Goal: Navigation & Orientation: Find specific page/section

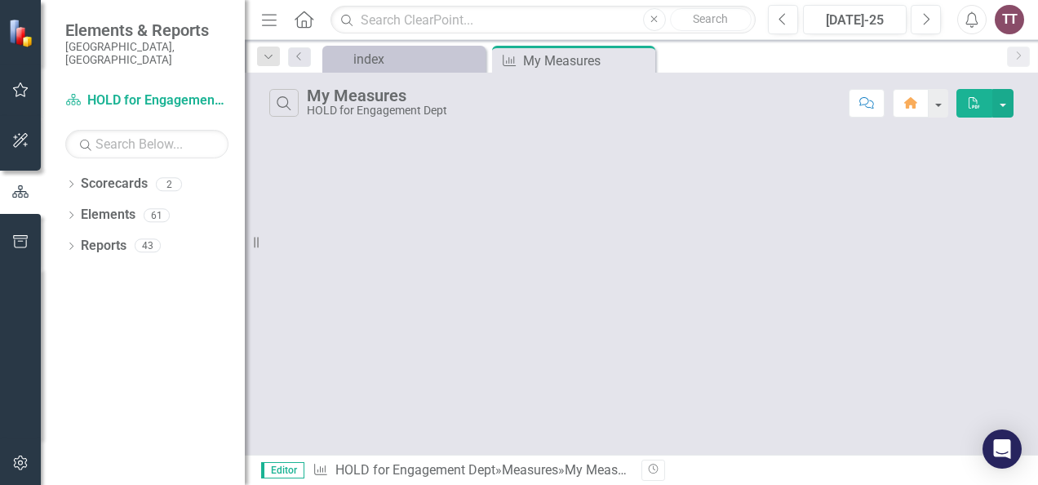
click at [365, 101] on div "My Measures" at bounding box center [377, 96] width 140 height 18
click at [397, 66] on div "index" at bounding box center [407, 59] width 108 height 20
click at [402, 109] on div "HOLD for Engagement Dept" at bounding box center [377, 110] width 140 height 12
click at [999, 108] on button "button" at bounding box center [1003, 103] width 21 height 29
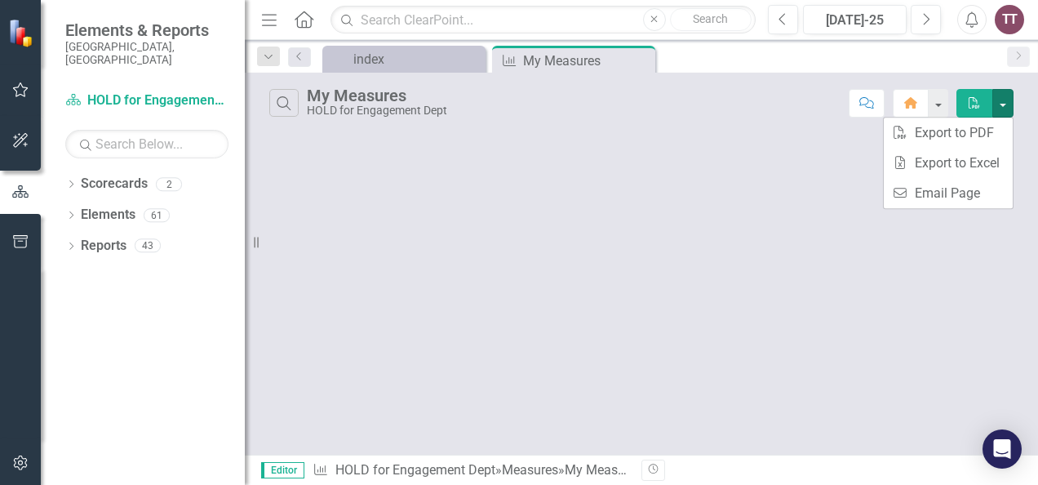
click at [688, 183] on div "Search My Measures HOLD for Engagement Dept Comment Home PDF" at bounding box center [641, 264] width 793 height 382
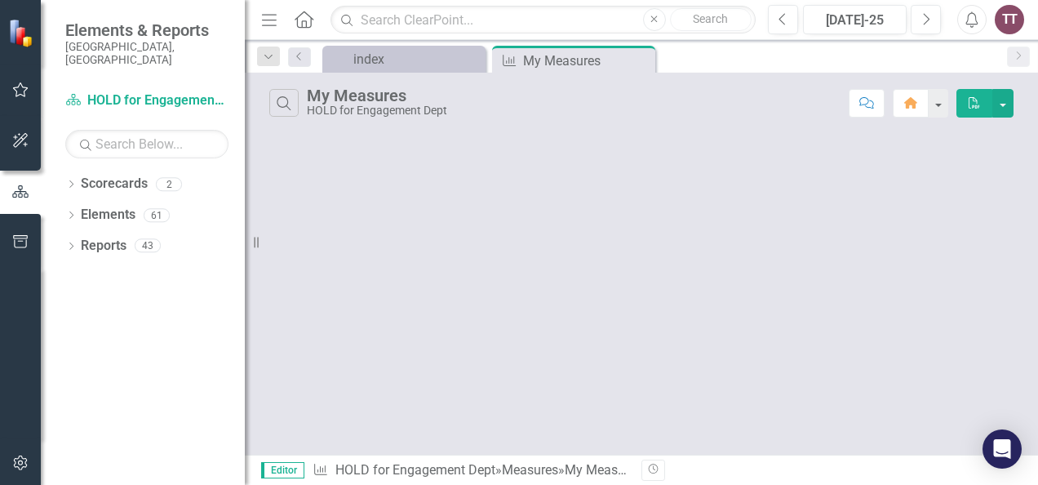
click at [339, 95] on div "My Measures" at bounding box center [377, 96] width 140 height 18
click at [100, 242] on div "Reports" at bounding box center [104, 246] width 46 height 27
click at [14, 234] on button "button" at bounding box center [20, 242] width 37 height 34
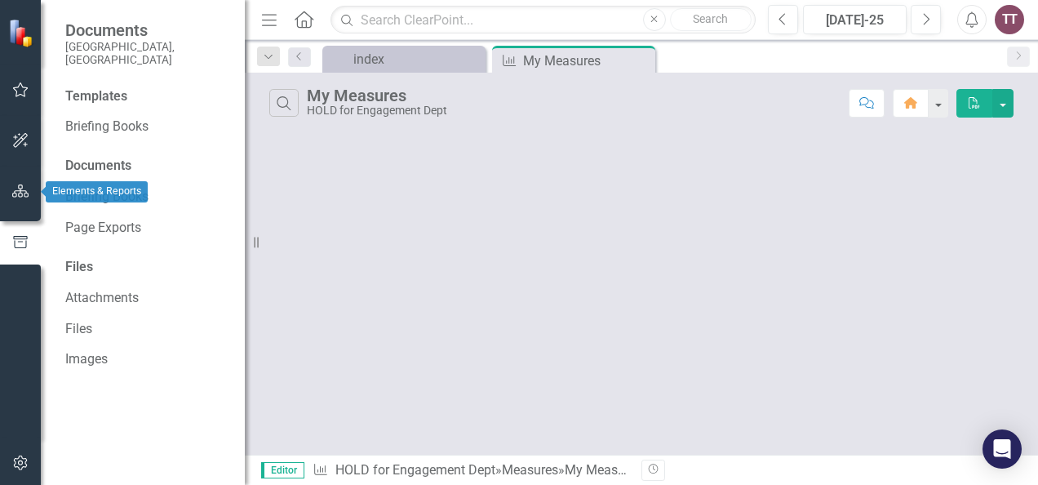
click at [18, 194] on icon "button" at bounding box center [20, 190] width 17 height 13
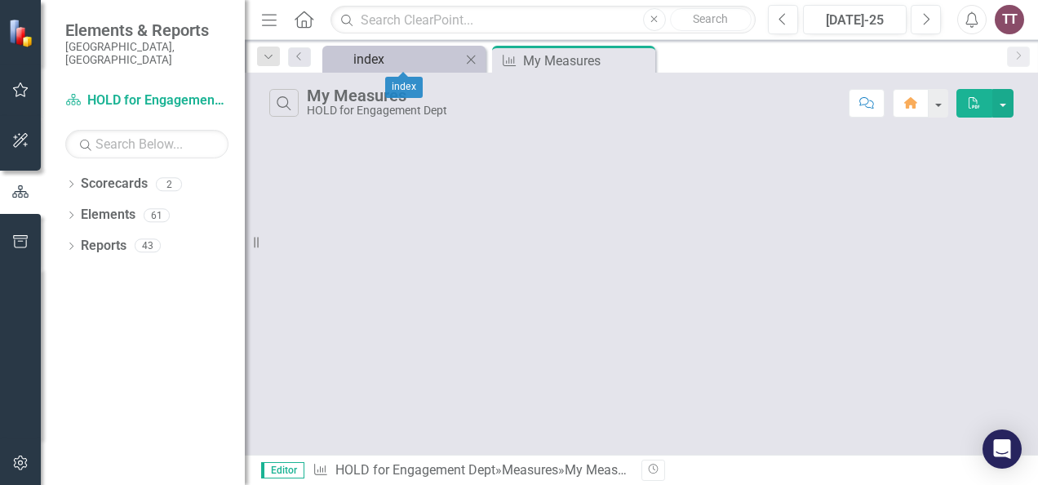
click at [375, 60] on div "index" at bounding box center [407, 59] width 108 height 20
click at [526, 61] on div "My Measures" at bounding box center [566, 61] width 87 height 20
